Goal: Transaction & Acquisition: Purchase product/service

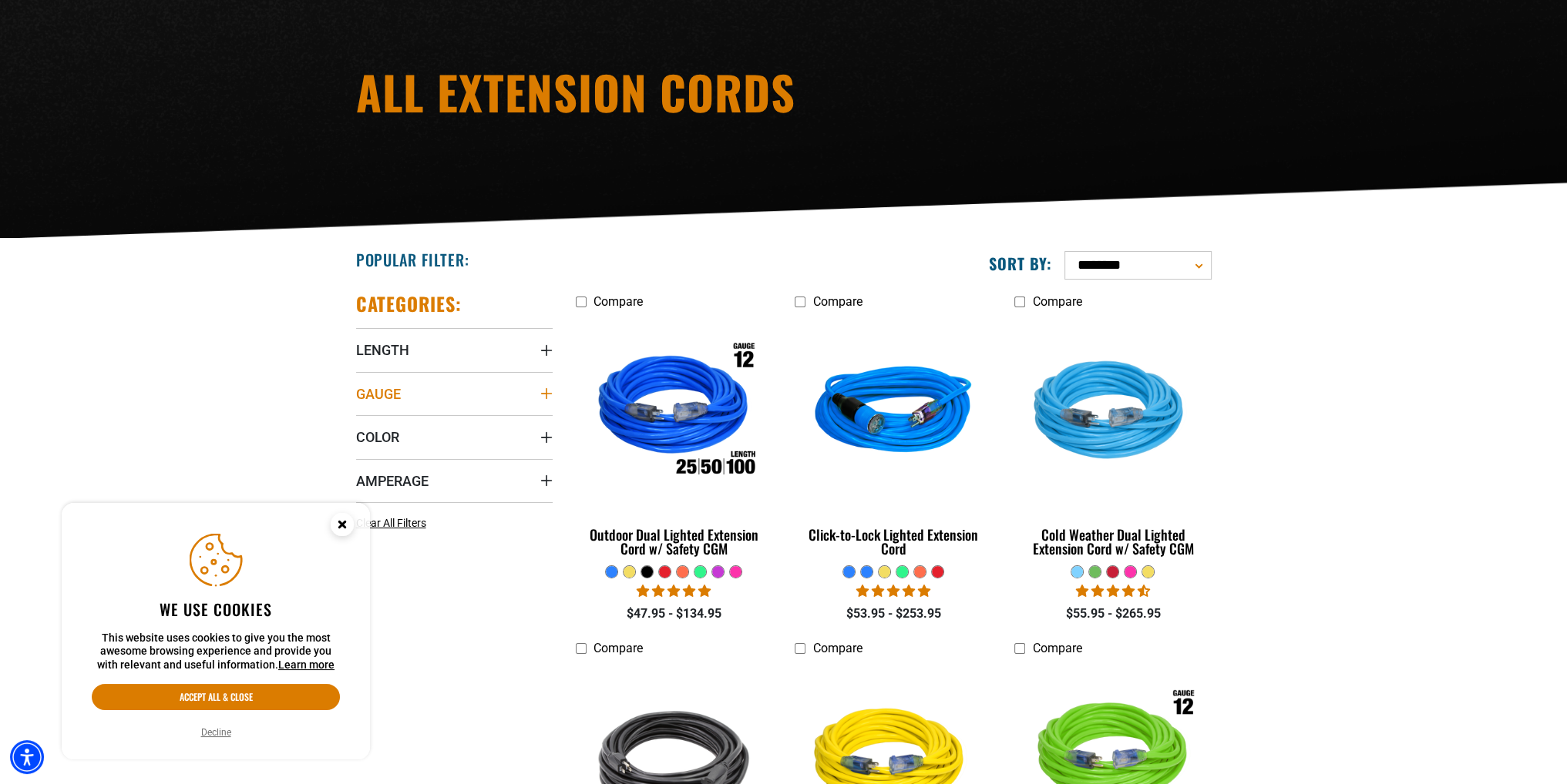
scroll to position [154, 0]
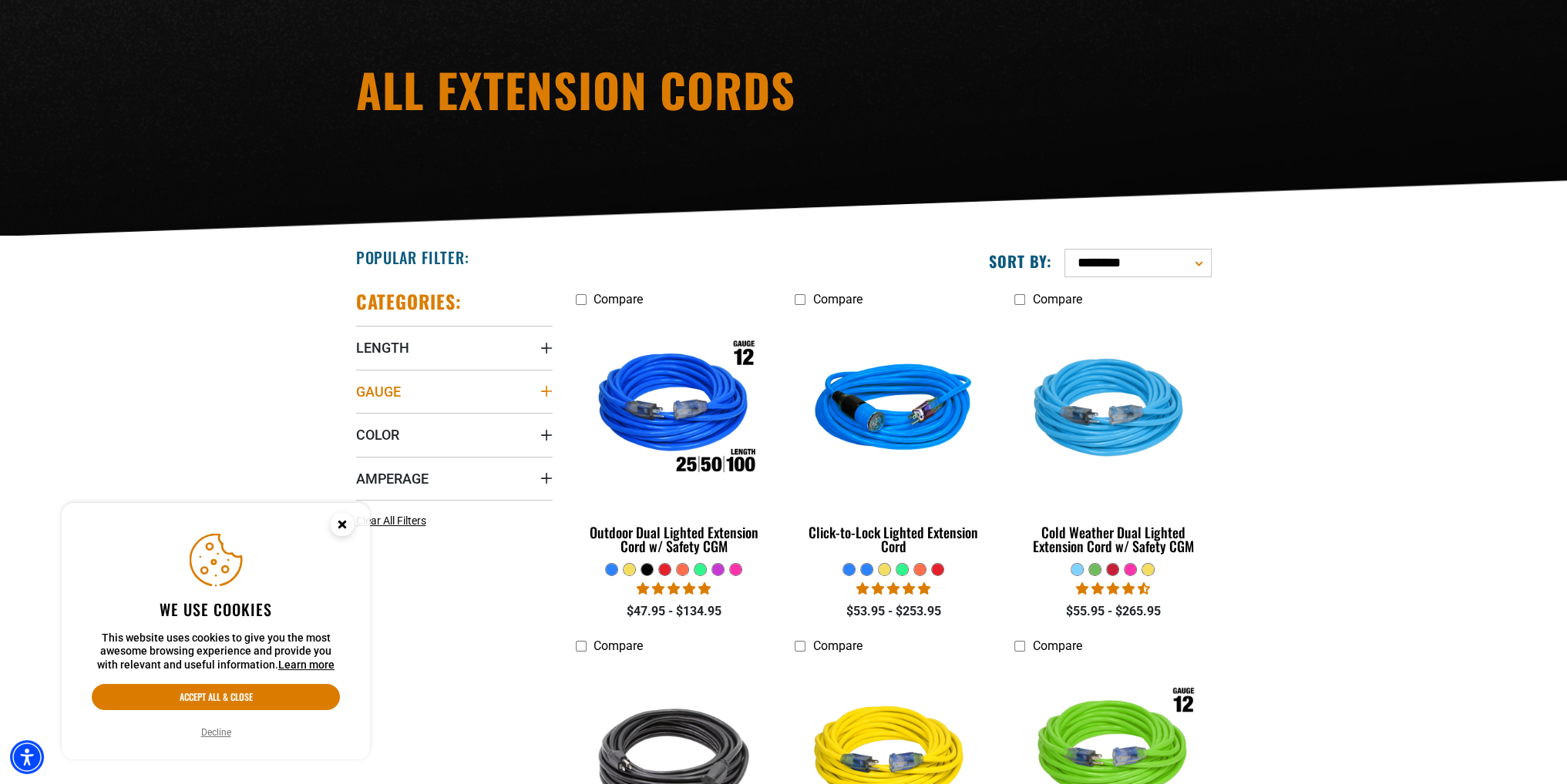
click at [537, 383] on summary "Gauge" at bounding box center [454, 391] width 196 height 43
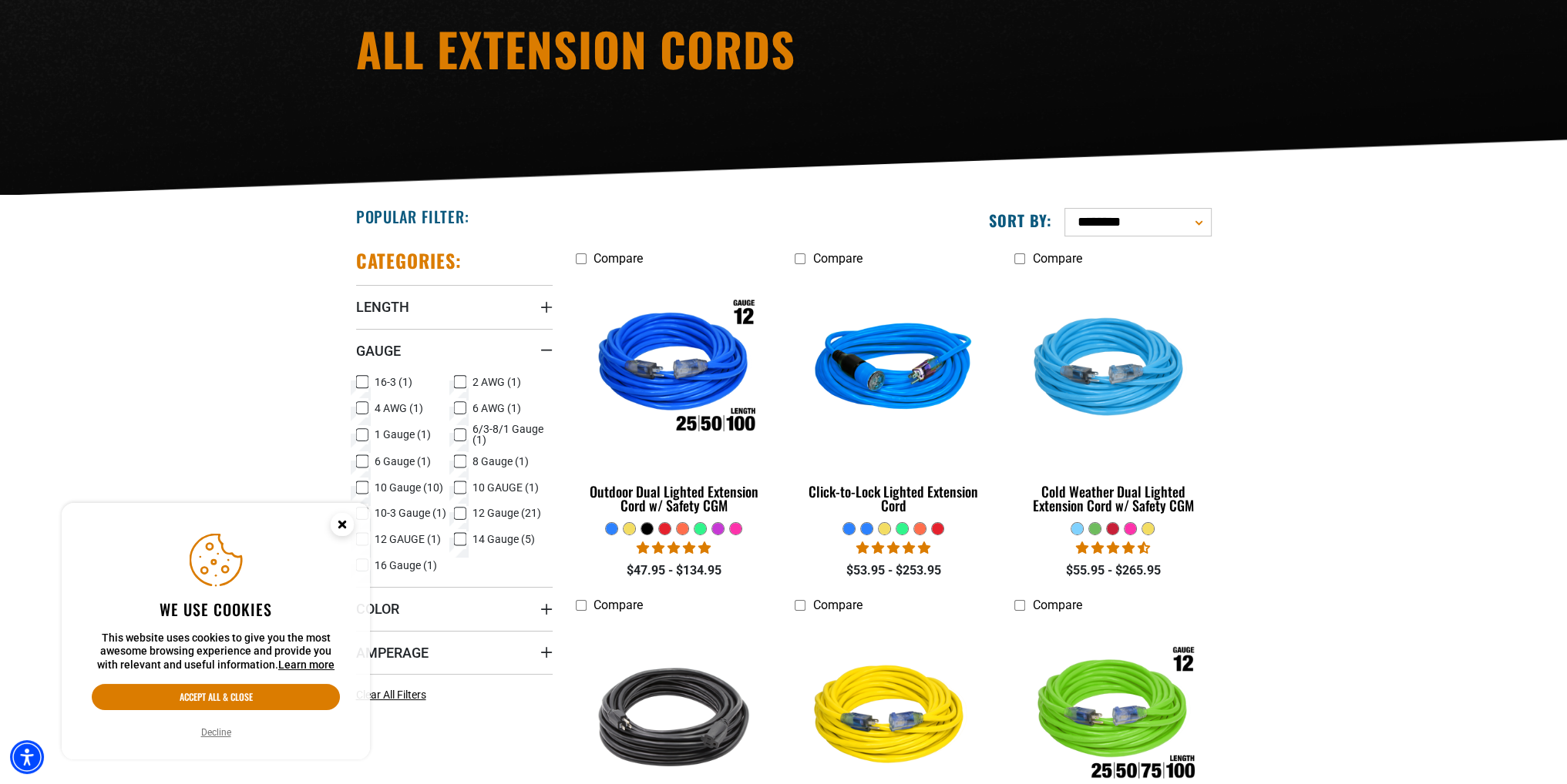
scroll to position [231, 0]
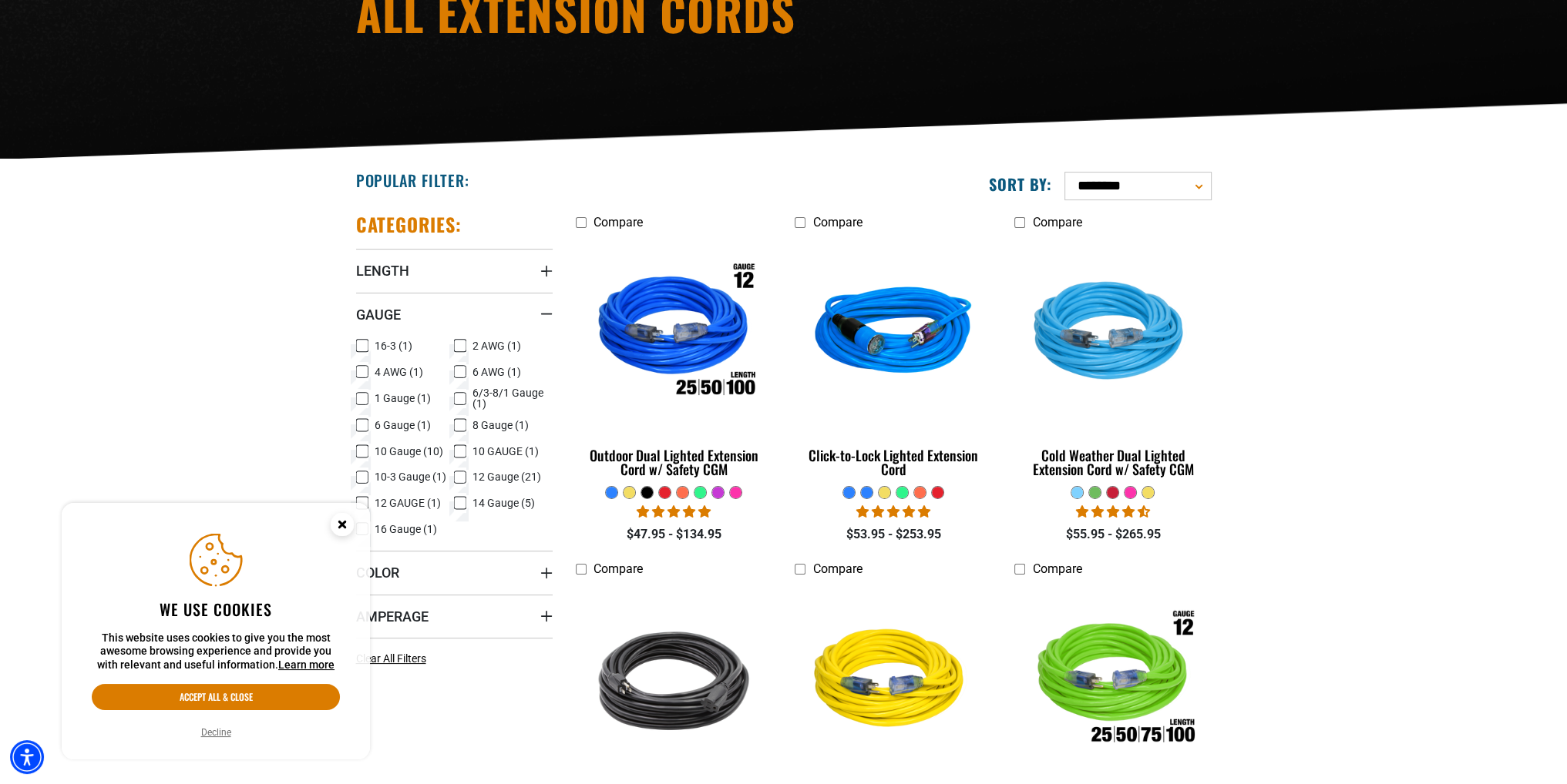
click at [460, 504] on icon at bounding box center [460, 503] width 13 height 20
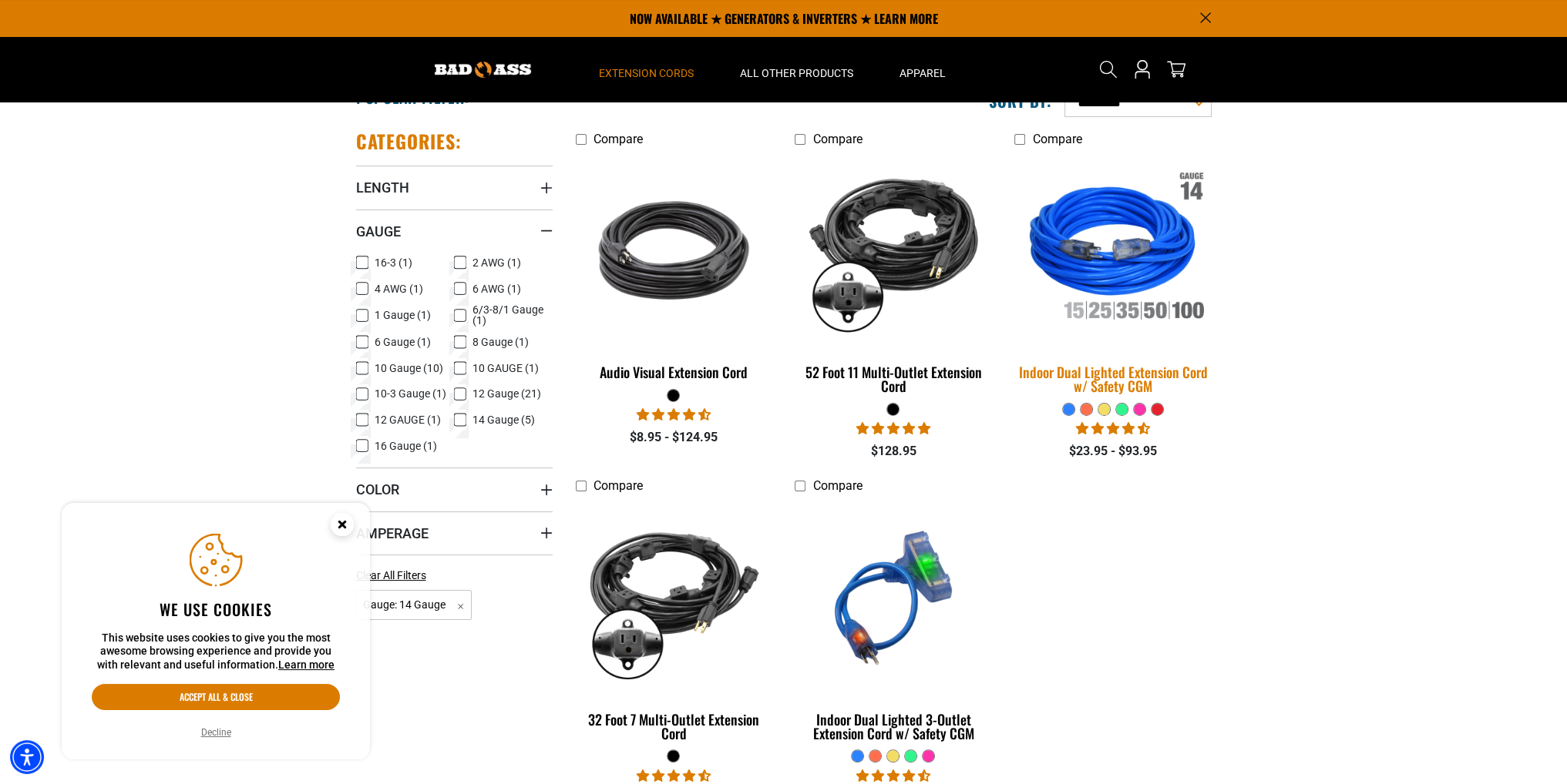
scroll to position [309, 0]
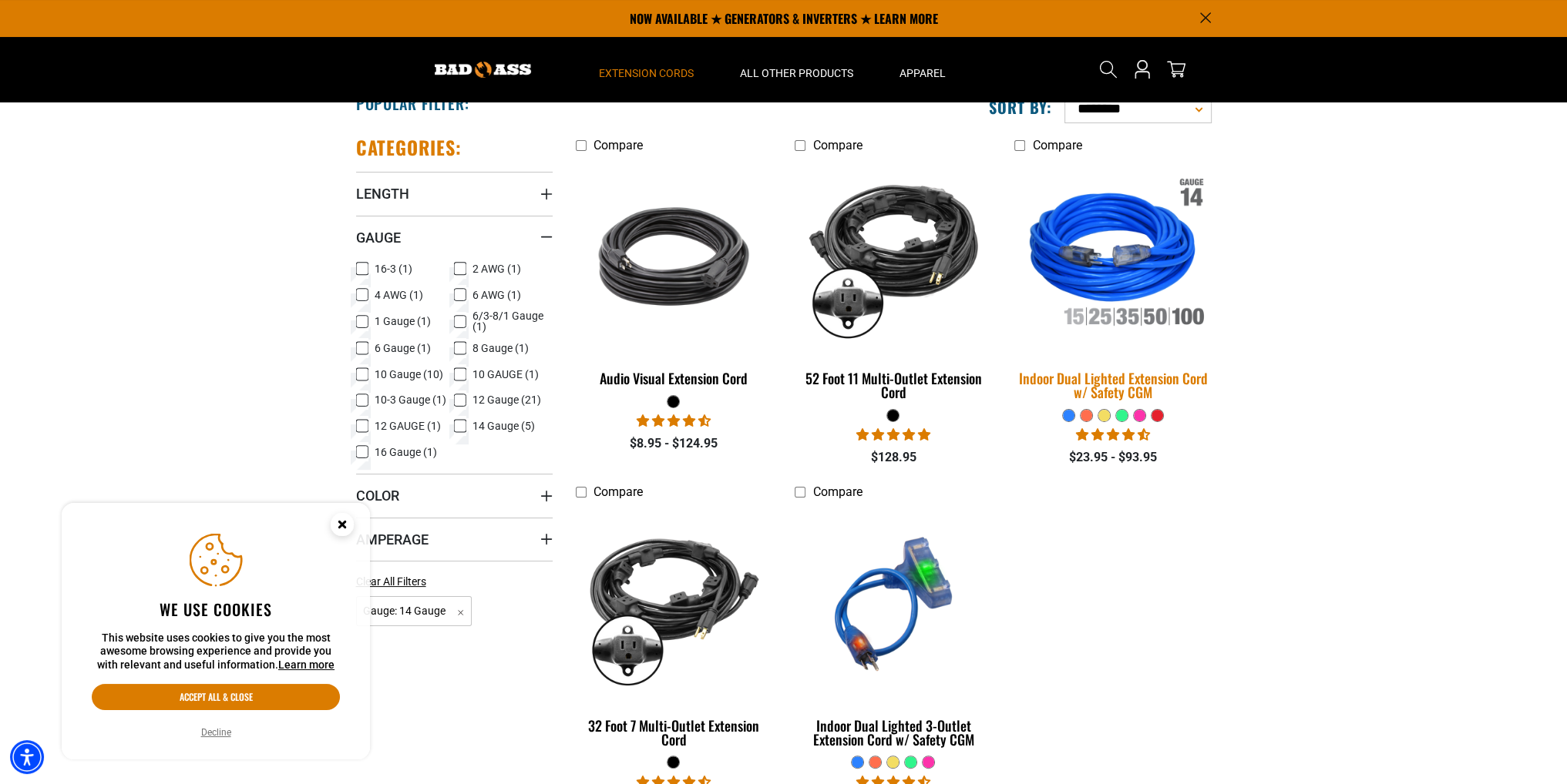
click at [1131, 279] on img at bounding box center [1113, 256] width 216 height 197
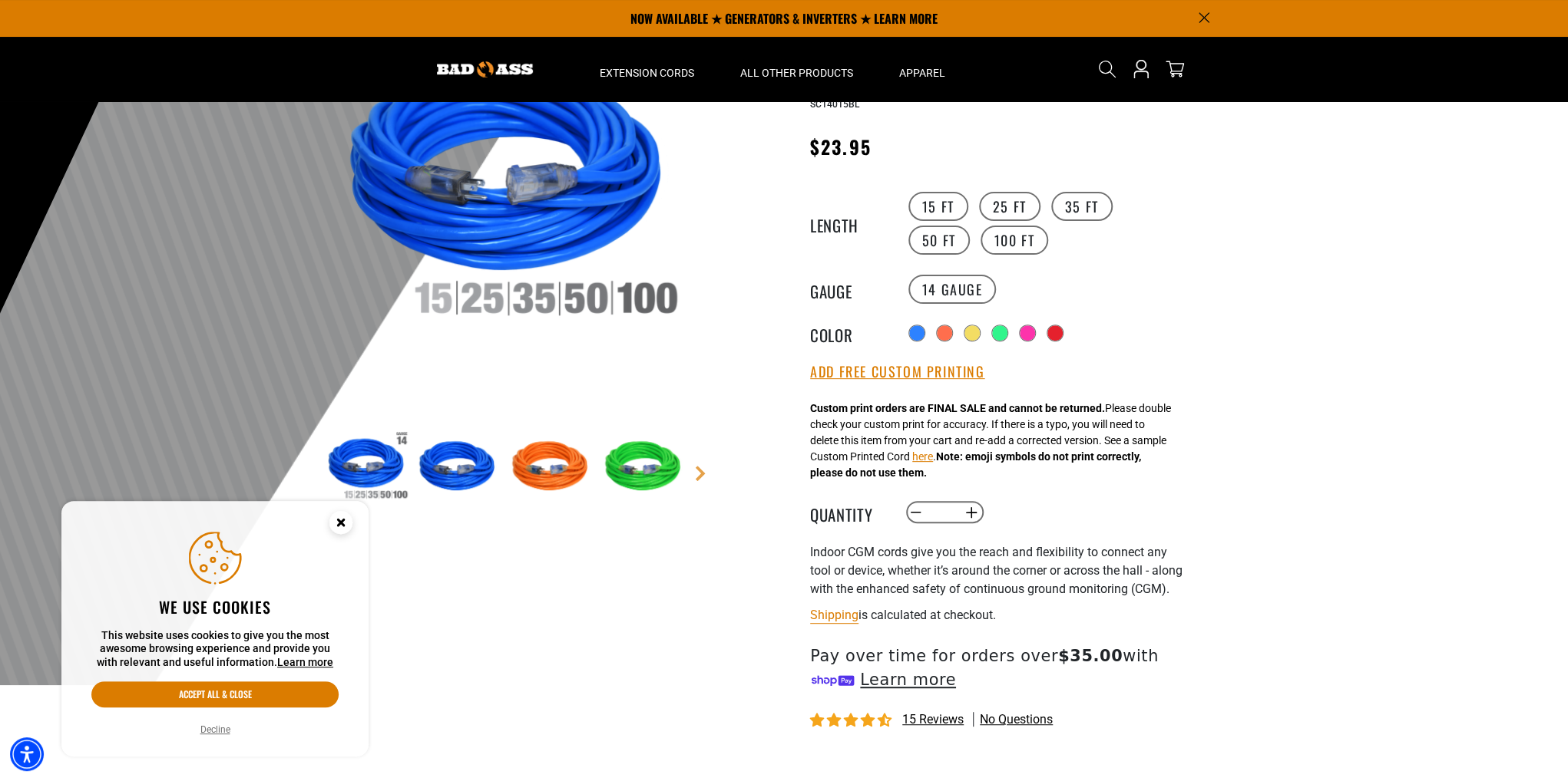
scroll to position [153, 0]
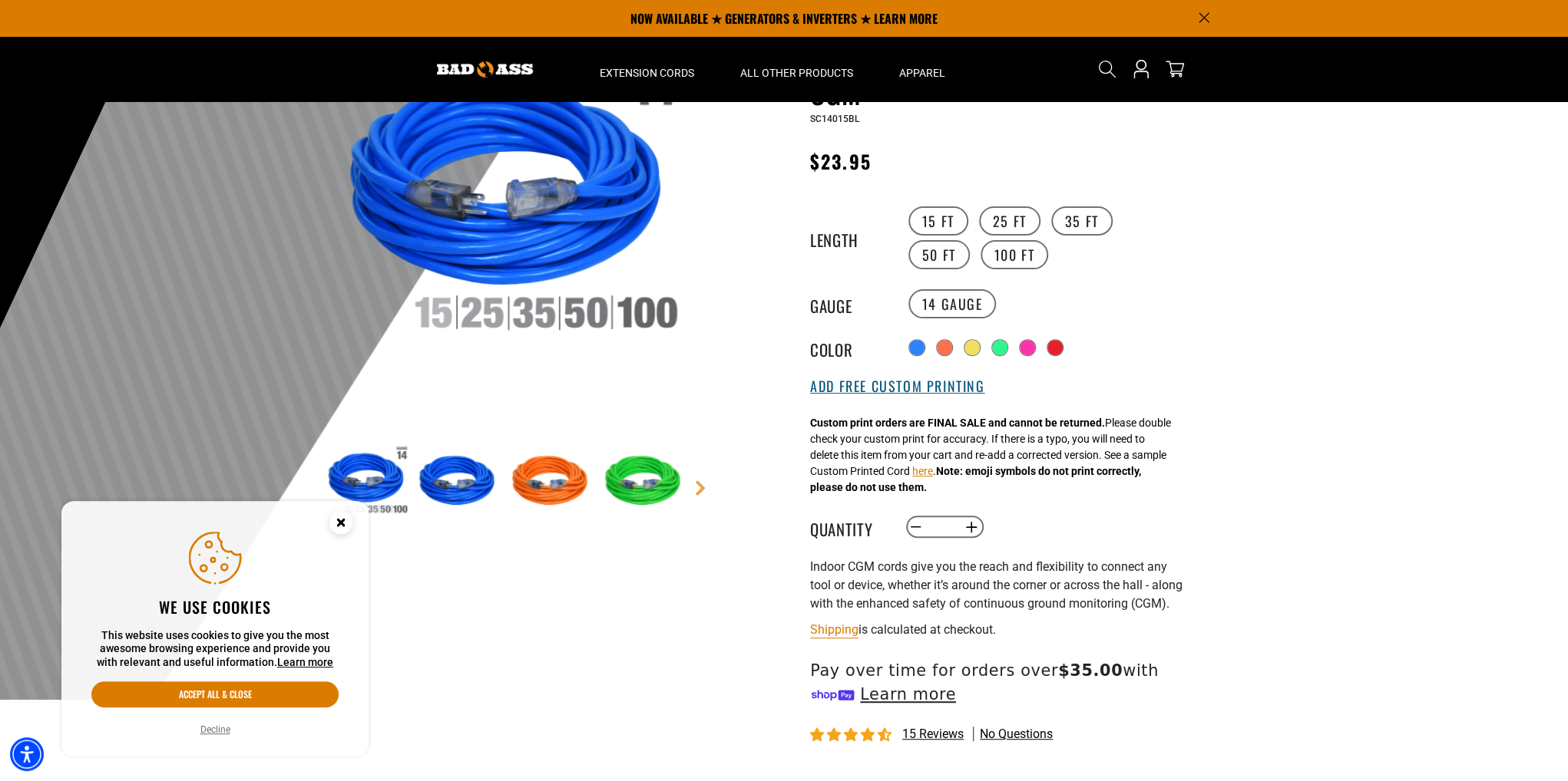
click at [909, 386] on button "Add Free Custom Printing" at bounding box center [897, 387] width 174 height 17
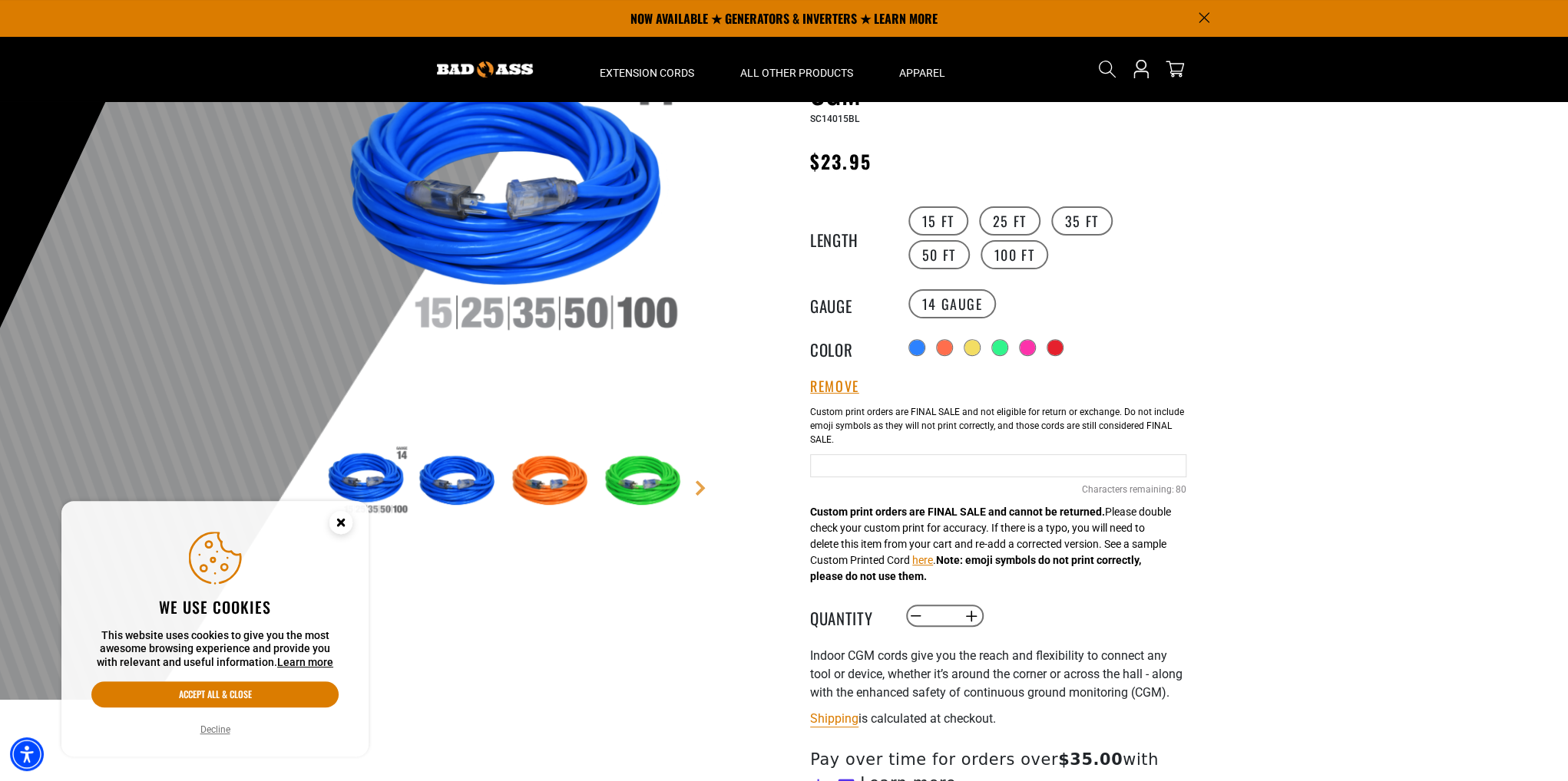
click at [849, 463] on input "Blue Cables" at bounding box center [998, 466] width 376 height 23
type input "*"
type input "**********"
click at [970, 240] on label "50 FT" at bounding box center [938, 255] width 62 height 29
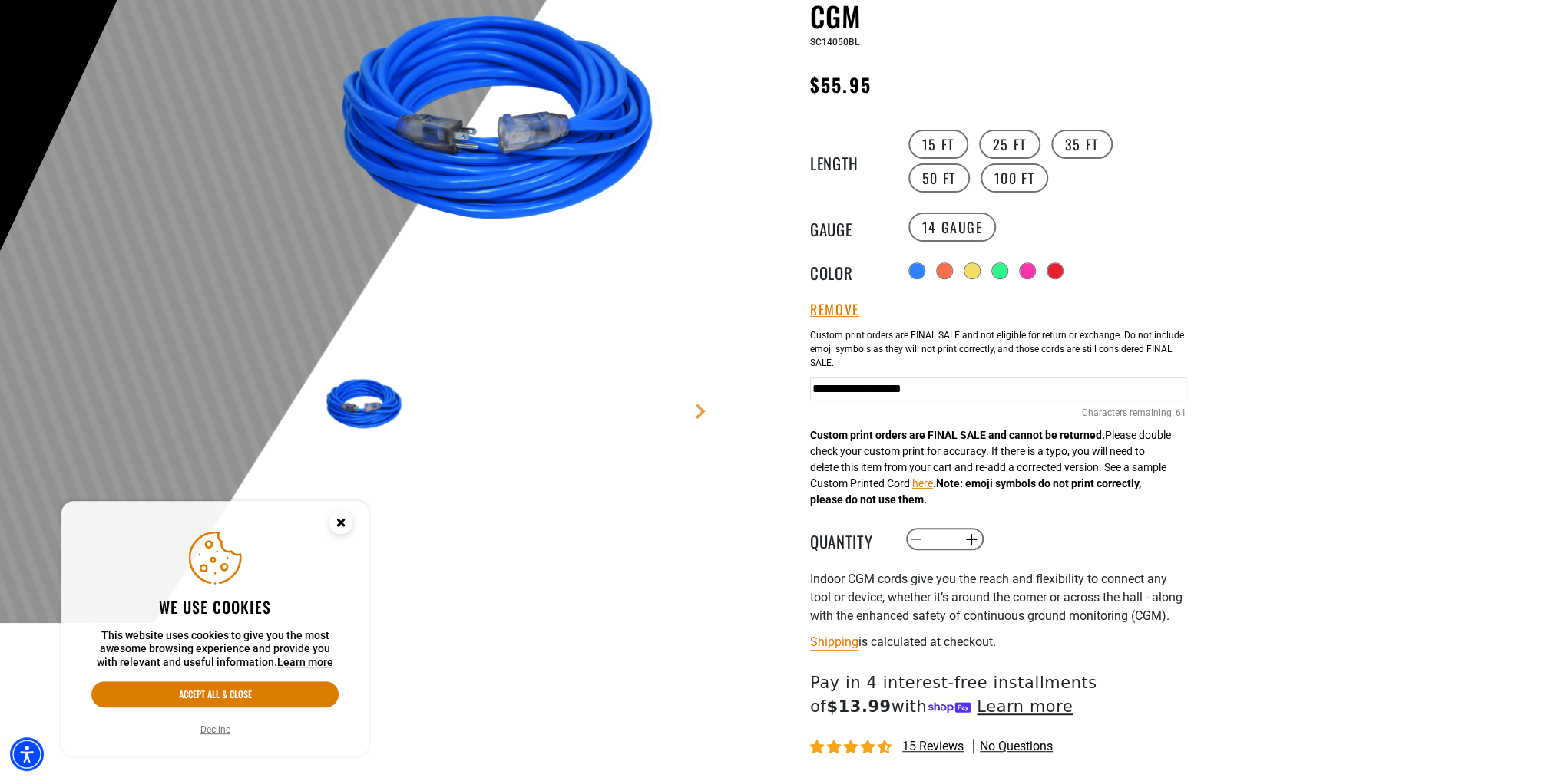
scroll to position [308, 0]
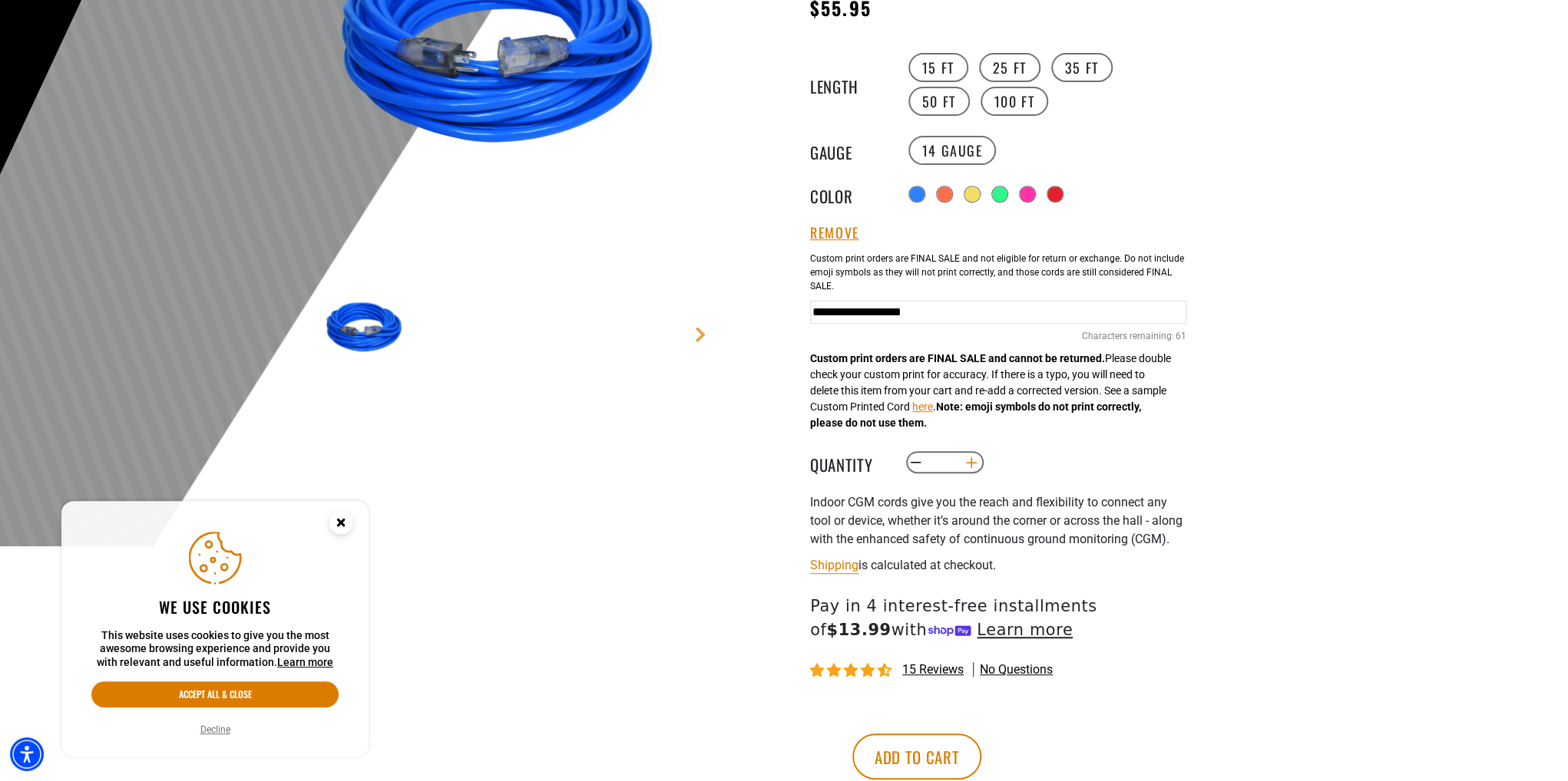
click at [975, 464] on button "Increase quantity for Indoor Dual Lighted Extension Cord w/ Safety CGM" at bounding box center [971, 463] width 23 height 26
type input "*"
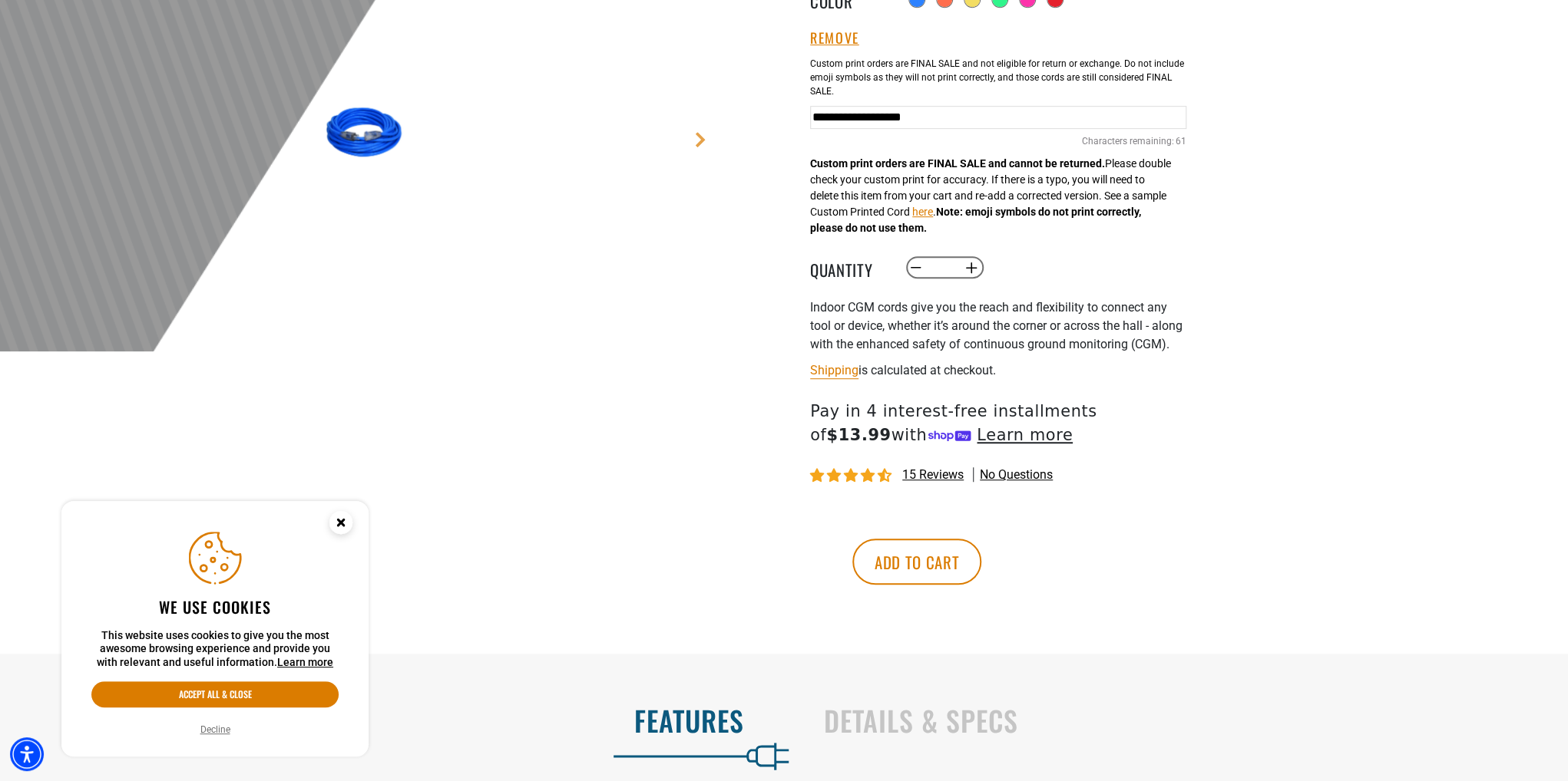
scroll to position [537, 0]
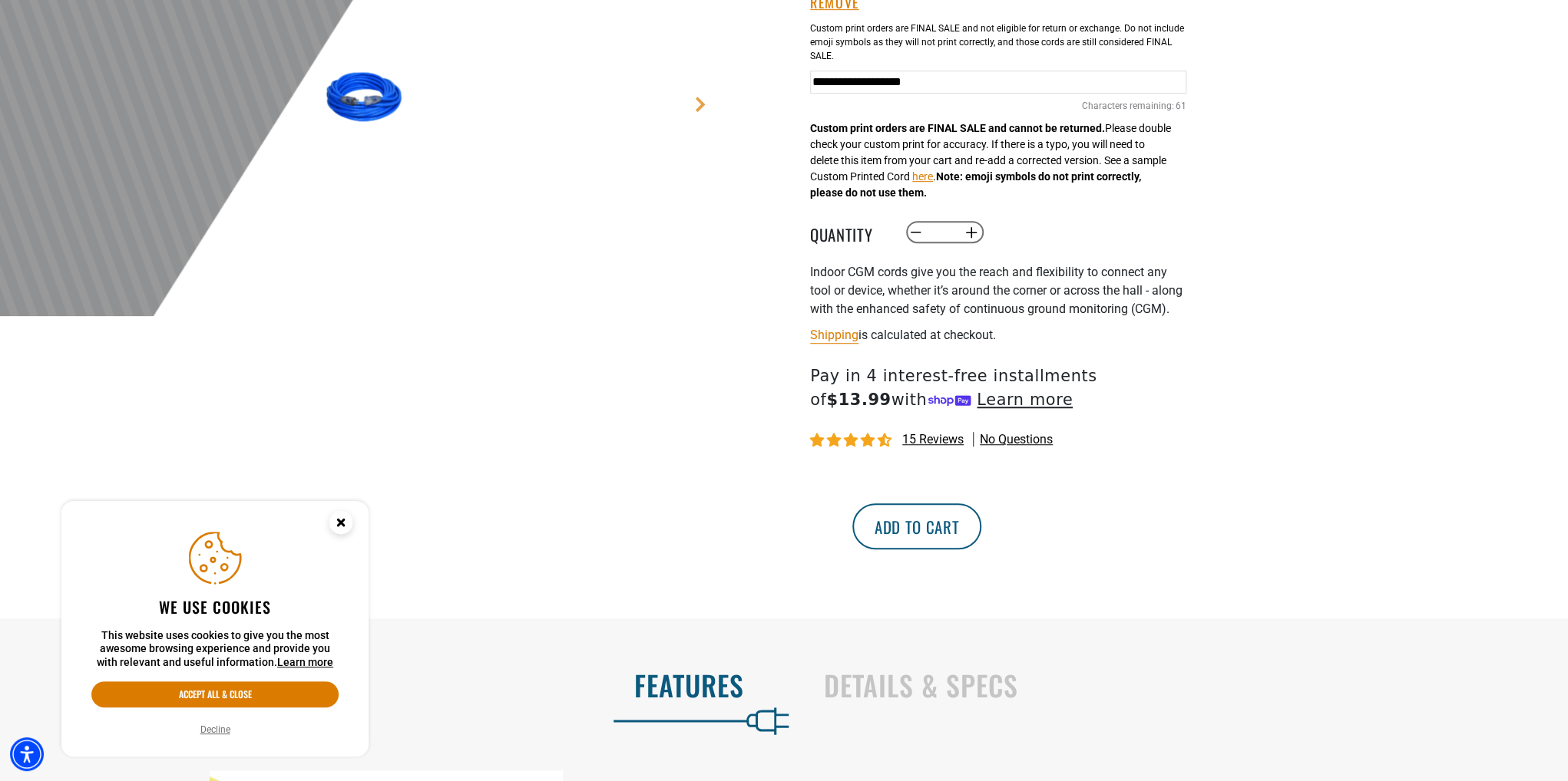
click at [981, 544] on button "Add to cart" at bounding box center [917, 526] width 129 height 46
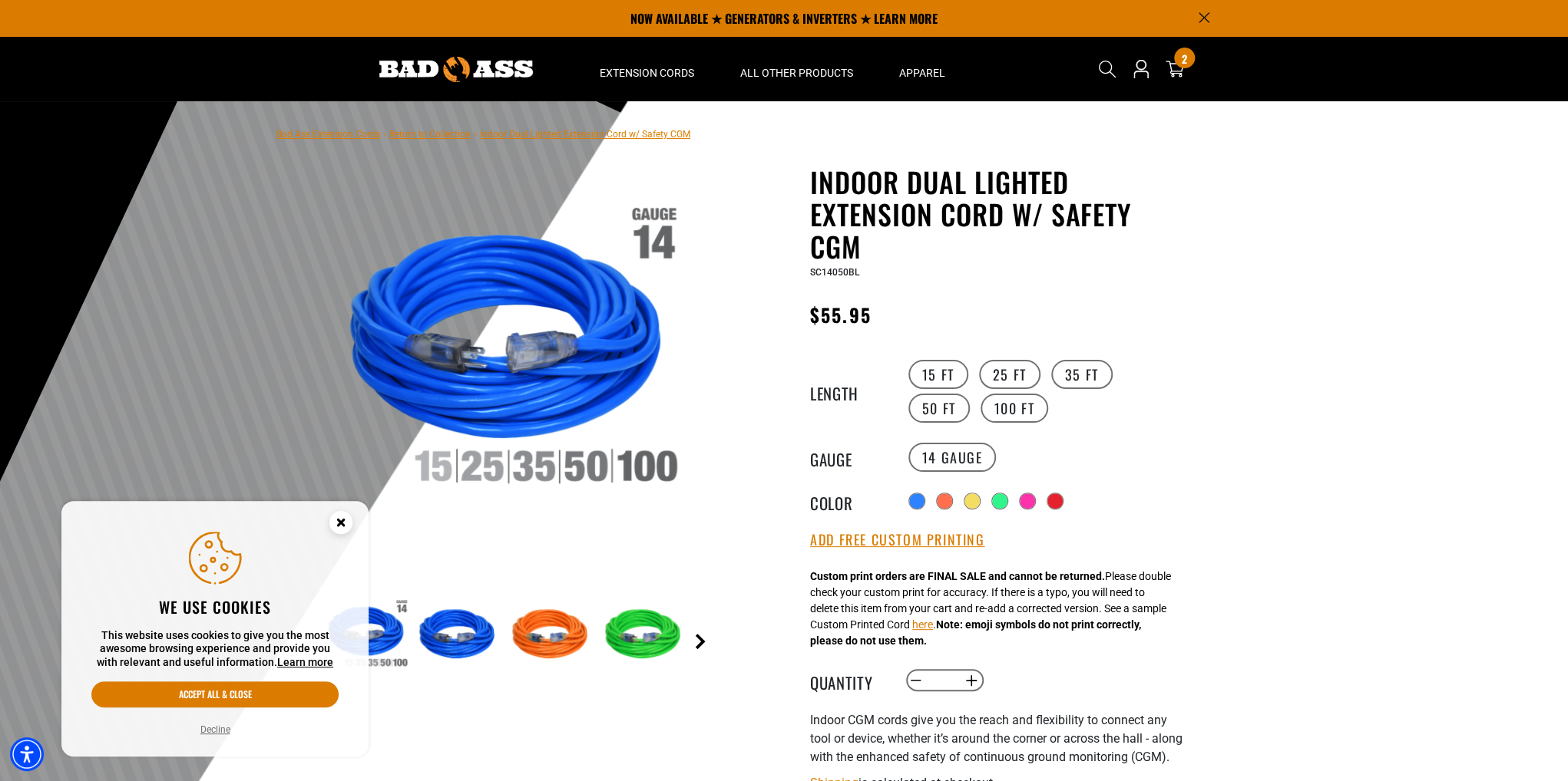
click at [702, 636] on link "Next" at bounding box center [700, 641] width 16 height 16
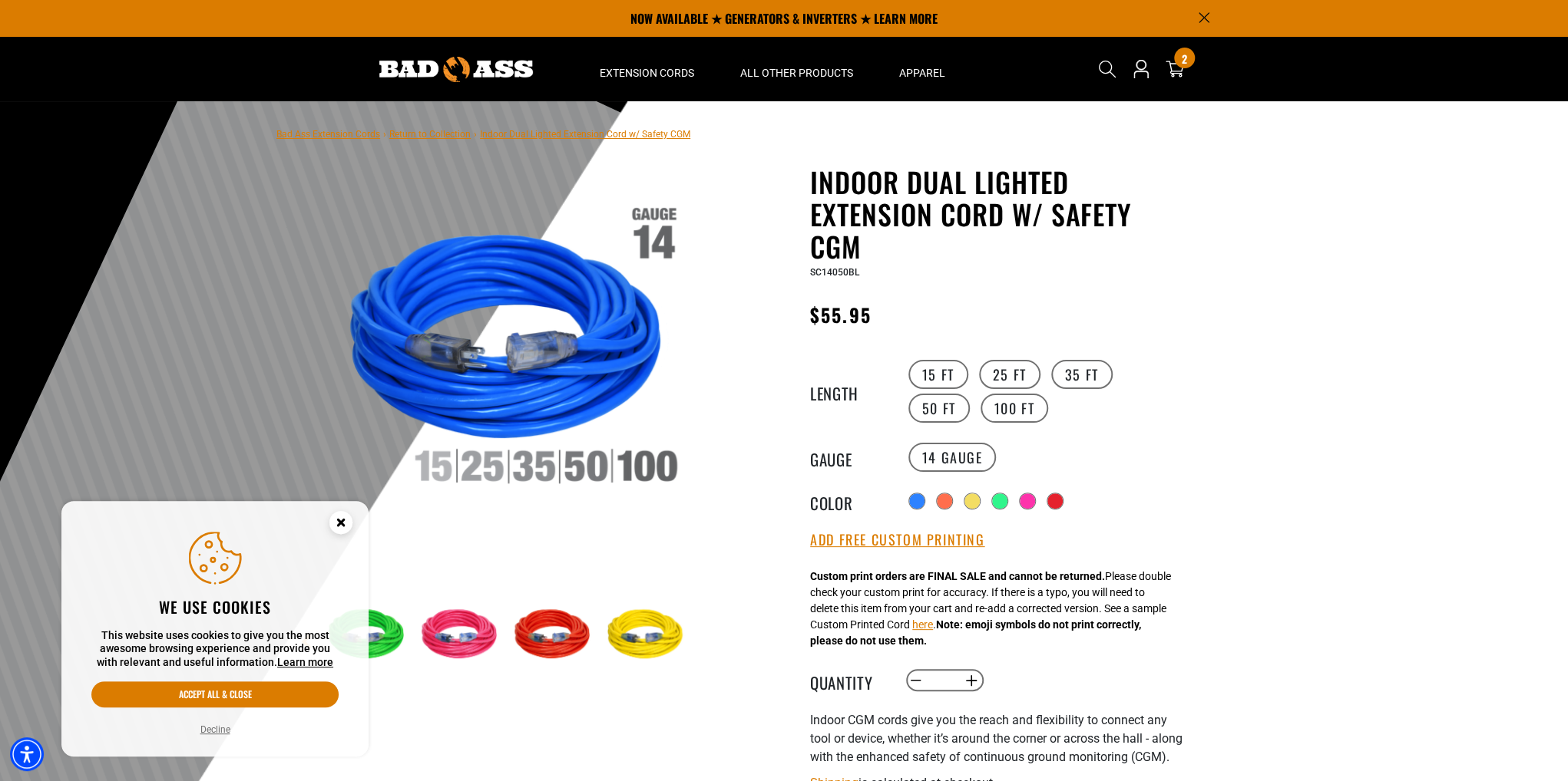
click at [700, 633] on main-product-gallery "1 of 7 Next" at bounding box center [507, 463] width 437 height 595
click at [700, 632] on main-product-gallery "1 of 7 Next" at bounding box center [507, 463] width 437 height 595
click at [334, 524] on circle "Close this option" at bounding box center [341, 523] width 23 height 23
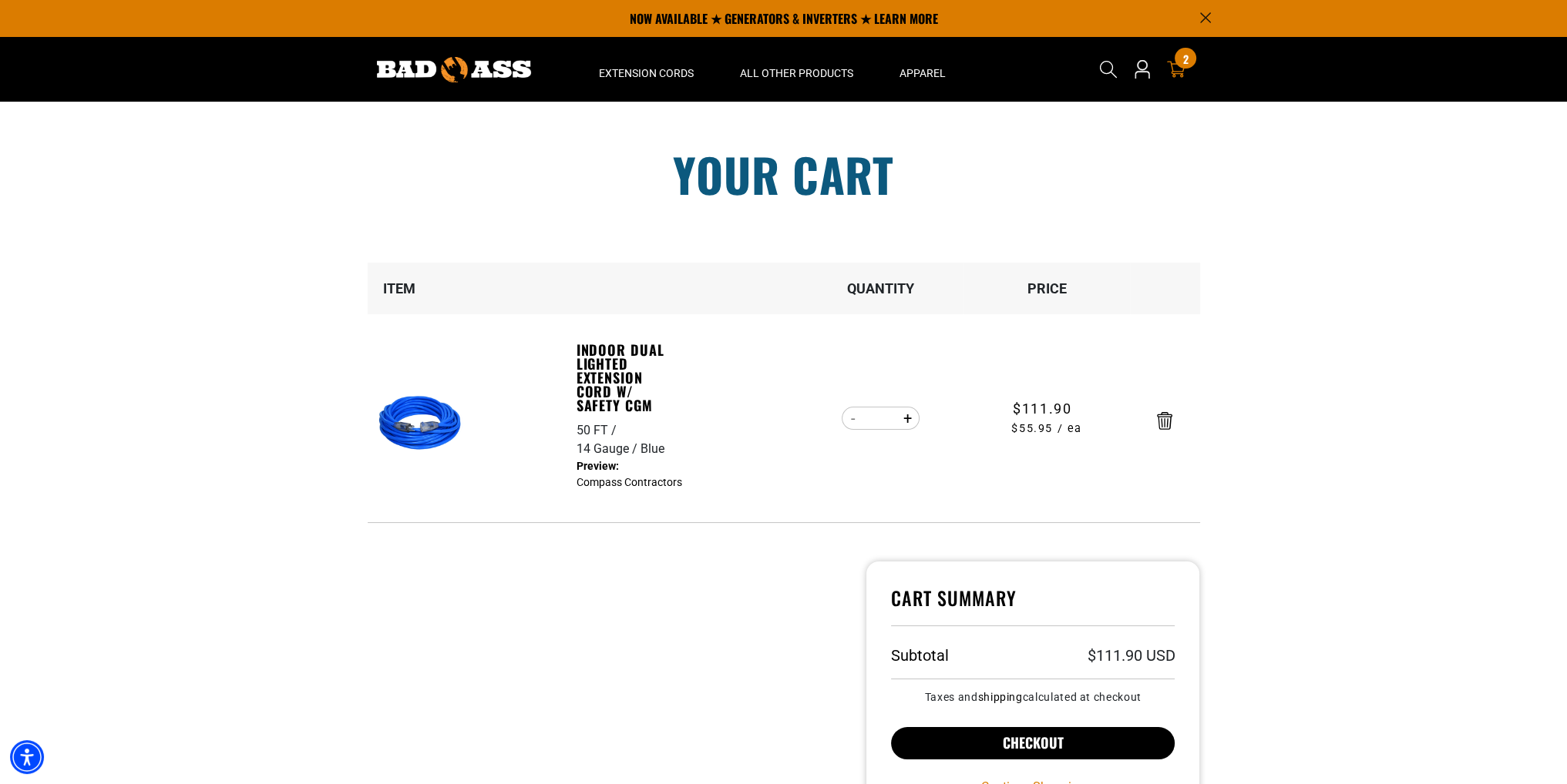
click at [1002, 735] on button "Checkout" at bounding box center [1034, 743] width 284 height 32
